Goal: Transaction & Acquisition: Purchase product/service

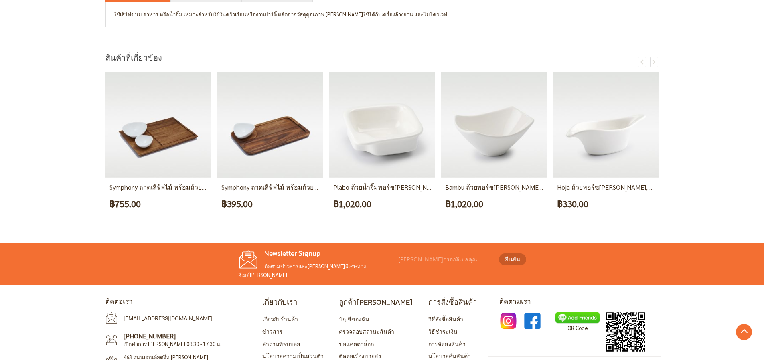
scroll to position [462, 0]
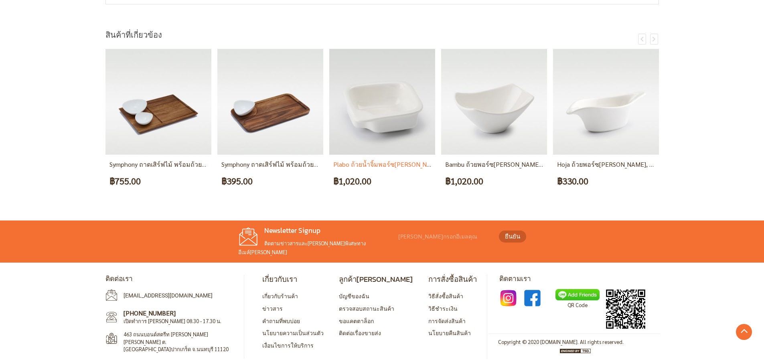
click at [379, 121] on img at bounding box center [382, 102] width 106 height 106
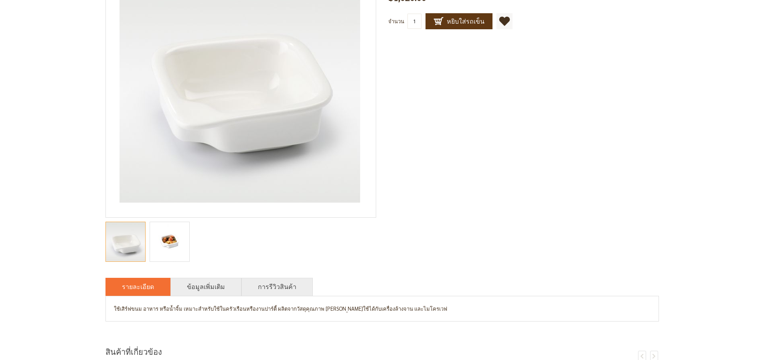
scroll to position [160, 0]
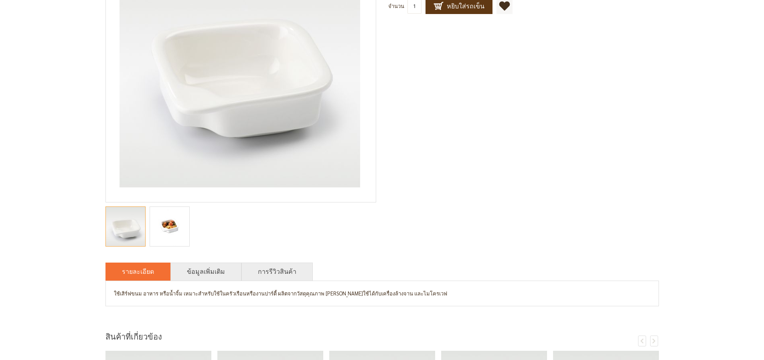
click at [160, 231] on img "chip&dip, tabletop, multi-purpose, dip dish, dip bowl, serving pieces, food dis…" at bounding box center [169, 226] width 39 height 39
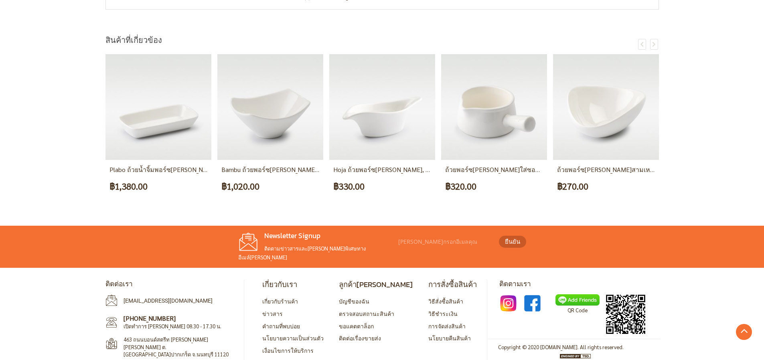
scroll to position [462, 0]
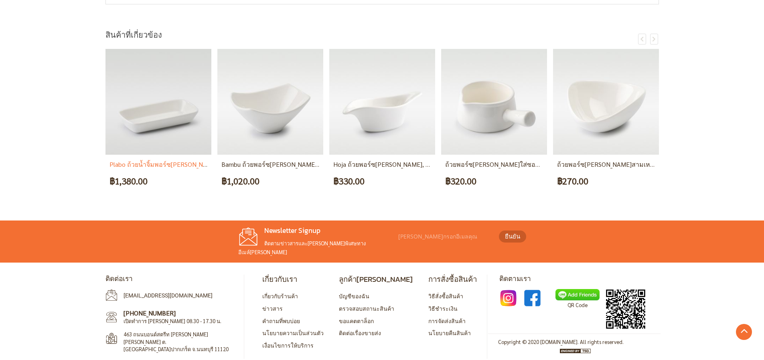
click at [168, 166] on link "Plabo ถ้วยน้ำจิ้มพอร์ซเลนสี่เหลี่ยมมุมฉาก, ชุด 12 ชิ้น" at bounding box center [201, 164] width 183 height 8
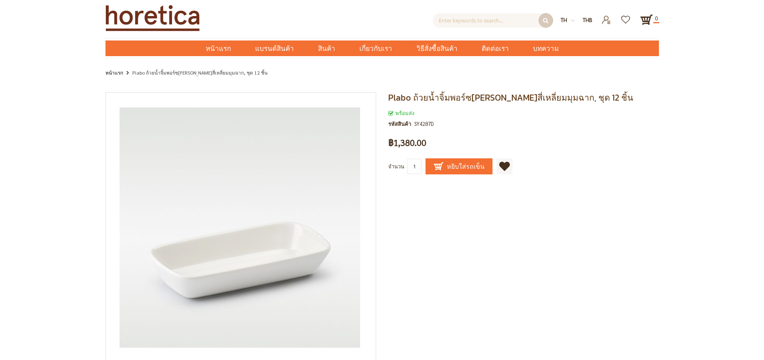
click at [450, 167] on span "หยิบใส่รถเข็น" at bounding box center [459, 167] width 51 height 10
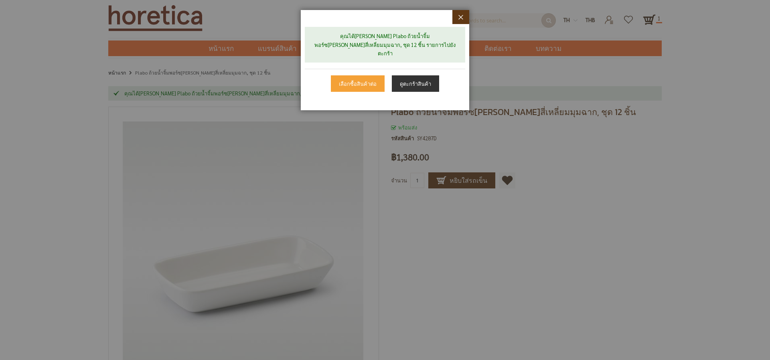
click at [411, 75] on link "ดูตะกร้าสินค้า" at bounding box center [415, 83] width 47 height 17
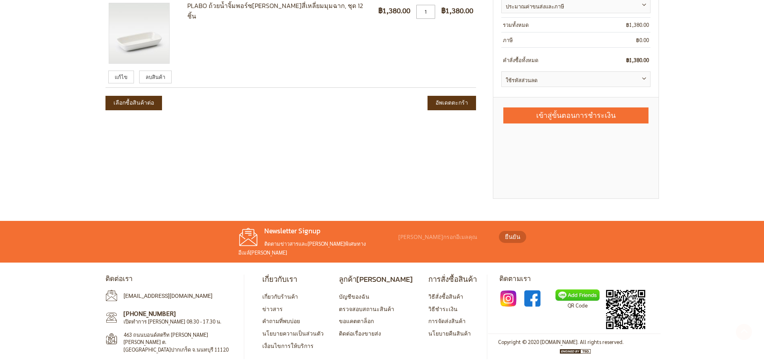
scroll to position [118, 0]
